Goal: Task Accomplishment & Management: Manage account settings

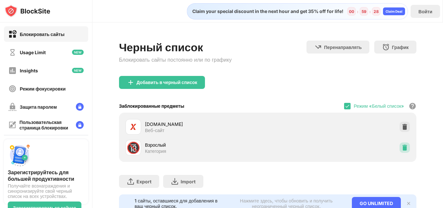
click at [401, 151] on img at bounding box center [404, 147] width 6 height 6
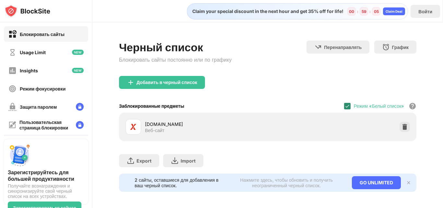
click at [344, 109] on img at bounding box center [346, 105] width 5 height 5
